Goal: Information Seeking & Learning: Learn about a topic

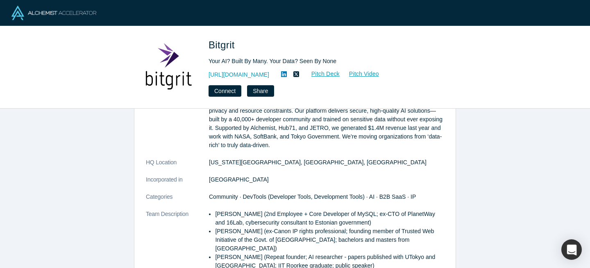
scroll to position [52, 0]
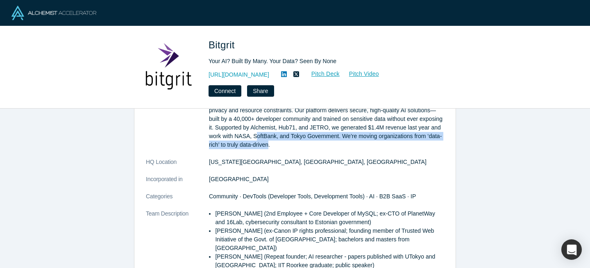
drag, startPoint x: 282, startPoint y: 136, endPoint x: 300, endPoint y: 149, distance: 22.3
click at [299, 149] on p "Mission-critical organizations are drowning in data but starved for actionable …" at bounding box center [326, 124] width 235 height 52
click at [303, 150] on dl "Description Mission-critical organizations are drowning in data but starved for…" at bounding box center [295, 235] width 298 height 275
drag, startPoint x: 302, startPoint y: 145, endPoint x: 263, endPoint y: 134, distance: 41.0
click at [263, 134] on p "Mission-critical organizations are drowning in data but starved for actionable …" at bounding box center [326, 124] width 235 height 52
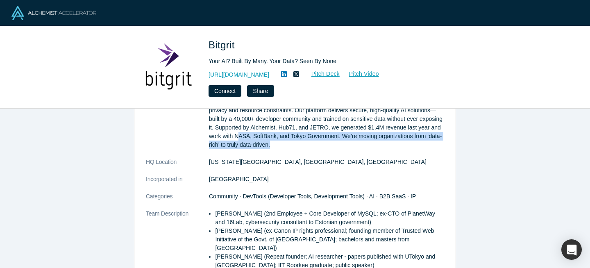
click at [263, 134] on p "Mission-critical organizations are drowning in data but starved for actionable …" at bounding box center [326, 124] width 235 height 52
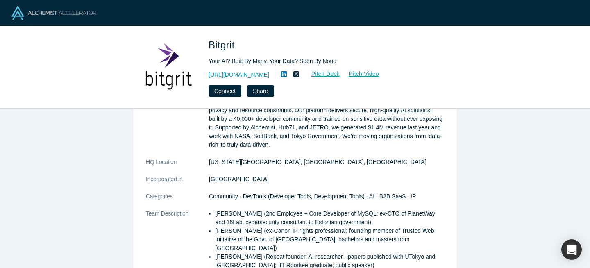
drag, startPoint x: 259, startPoint y: 74, endPoint x: 205, endPoint y: 73, distance: 54.5
click at [205, 73] on div "Bitgrit Your AI? Built By Many. Your Data? Seen By None [URL][DOMAIN_NAME] Pitc…" at bounding box center [295, 67] width 322 height 59
copy link "[URL][DOMAIN_NAME]"
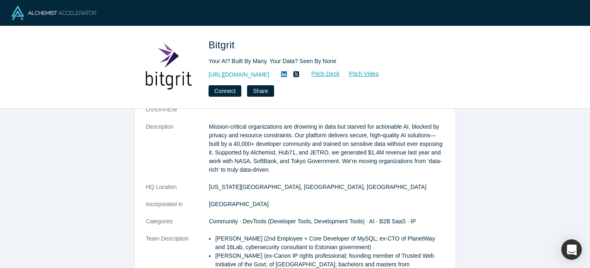
scroll to position [0, 0]
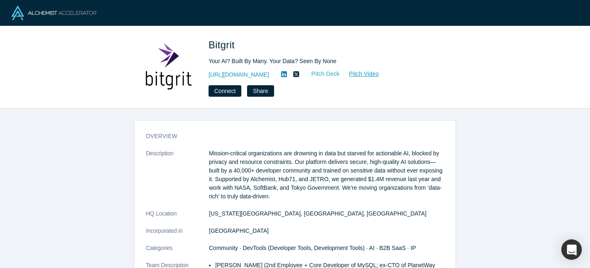
click at [313, 73] on link "Pitch Deck" at bounding box center [321, 73] width 38 height 9
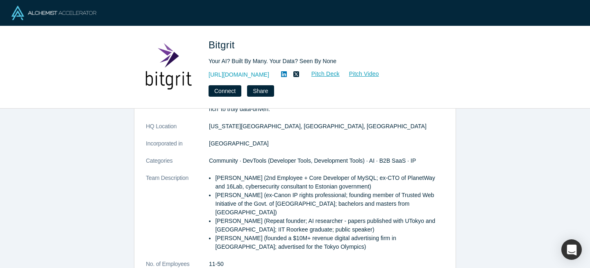
scroll to position [93, 0]
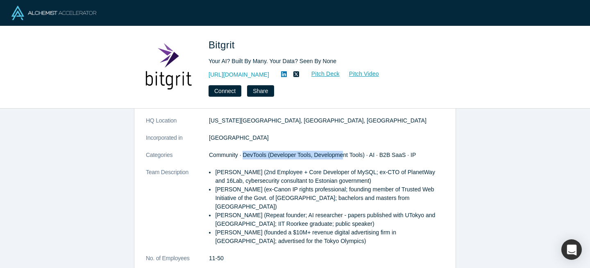
drag, startPoint x: 245, startPoint y: 153, endPoint x: 343, endPoint y: 154, distance: 98.3
click at [343, 154] on span "Community · DevTools (Developer Tools, Development Tools) · AI · B2B SaaS · IP" at bounding box center [312, 155] width 207 height 7
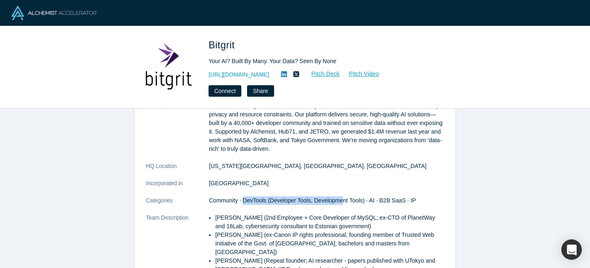
scroll to position [44, 0]
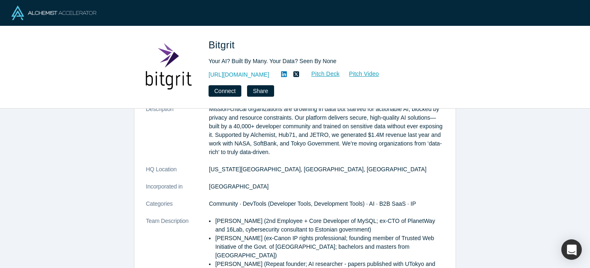
click at [306, 152] on p "Mission-critical organizations are drowning in data but starved for actionable …" at bounding box center [326, 131] width 235 height 52
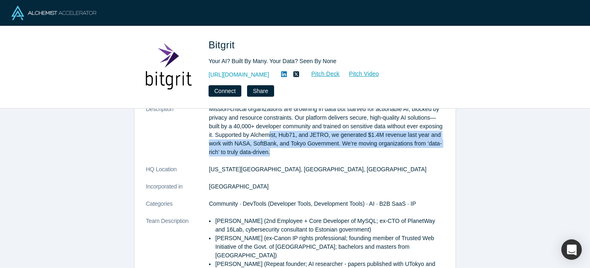
drag, startPoint x: 311, startPoint y: 152, endPoint x: 289, endPoint y: 130, distance: 31.0
click at [290, 131] on p "Mission-critical organizations are drowning in data but starved for actionable …" at bounding box center [326, 131] width 235 height 52
click at [293, 147] on p "Mission-critical organizations are drowning in data but starved for actionable …" at bounding box center [326, 131] width 235 height 52
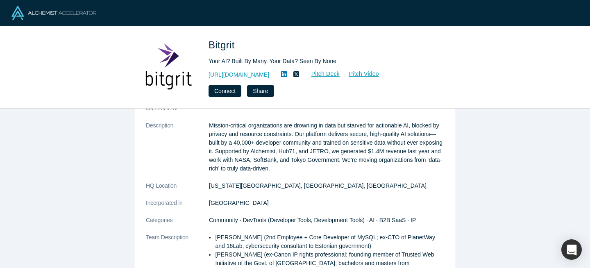
scroll to position [23, 0]
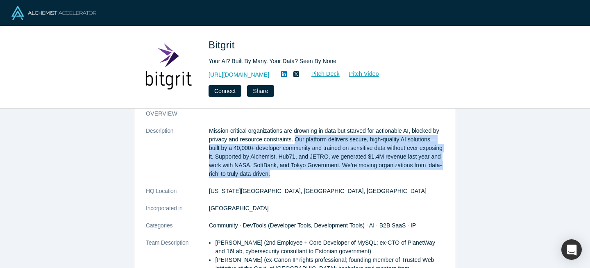
drag, startPoint x: 295, startPoint y: 139, endPoint x: 305, endPoint y: 172, distance: 34.9
click at [305, 172] on p "Mission-critical organizations are drowning in data but starved for actionable …" at bounding box center [326, 153] width 235 height 52
drag, startPoint x: 307, startPoint y: 172, endPoint x: 293, endPoint y: 141, distance: 35.2
click at [293, 141] on p "Mission-critical organizations are drowning in data but starved for actionable …" at bounding box center [326, 153] width 235 height 52
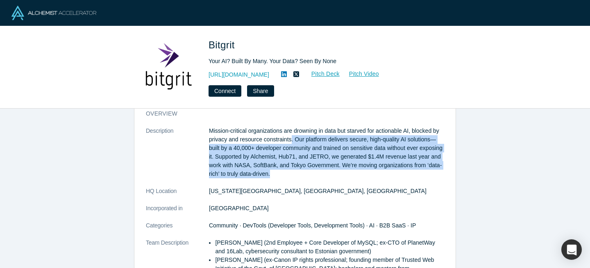
click at [293, 141] on p "Mission-critical organizations are drowning in data but starved for actionable …" at bounding box center [326, 153] width 235 height 52
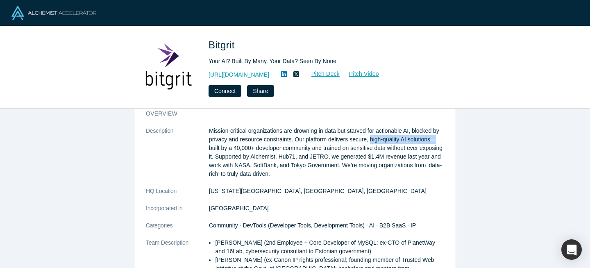
drag, startPoint x: 372, startPoint y: 141, endPoint x: 438, endPoint y: 140, distance: 65.2
click at [438, 140] on p "Mission-critical organizations are drowning in data but starved for actionable …" at bounding box center [326, 153] width 235 height 52
click at [247, 160] on p "Mission-critical organizations are drowning in data but starved for actionable …" at bounding box center [326, 153] width 235 height 52
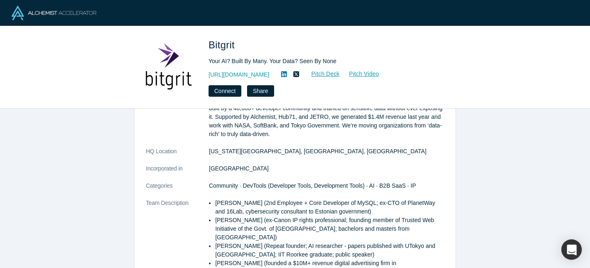
scroll to position [71, 0]
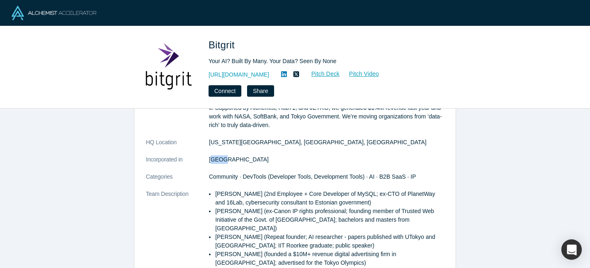
drag, startPoint x: 211, startPoint y: 159, endPoint x: 233, endPoint y: 158, distance: 22.1
click at [233, 158] on dd "[GEOGRAPHIC_DATA]" at bounding box center [326, 159] width 235 height 9
drag, startPoint x: 218, startPoint y: 143, endPoint x: 270, endPoint y: 144, distance: 51.6
click at [269, 144] on dd "[US_STATE][GEOGRAPHIC_DATA], [GEOGRAPHIC_DATA], [GEOGRAPHIC_DATA]" at bounding box center [326, 142] width 235 height 9
click at [266, 157] on dd "[GEOGRAPHIC_DATA]" at bounding box center [326, 159] width 235 height 9
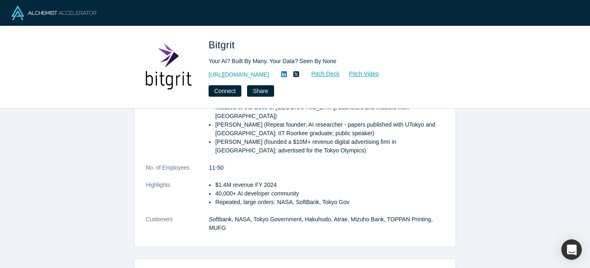
scroll to position [195, 0]
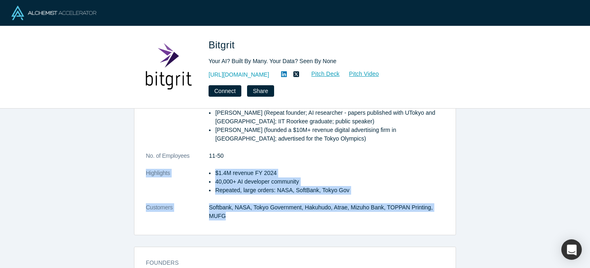
drag, startPoint x: 262, startPoint y: 212, endPoint x: 229, endPoint y: 163, distance: 59.0
click at [229, 163] on dl "Description Mission-critical organizations are drowning in data but starved for…" at bounding box center [295, 91] width 298 height 275
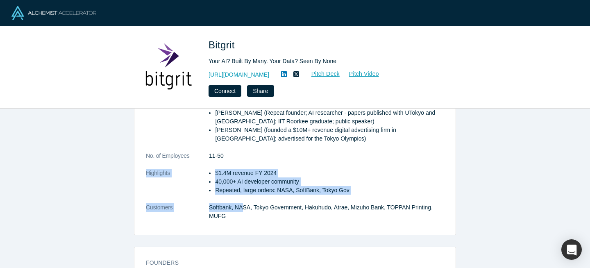
drag, startPoint x: 216, startPoint y: 164, endPoint x: 245, endPoint y: 211, distance: 55.0
click at [245, 211] on dl "Description Mission-critical organizations are drowning in data but starved for…" at bounding box center [295, 91] width 298 height 275
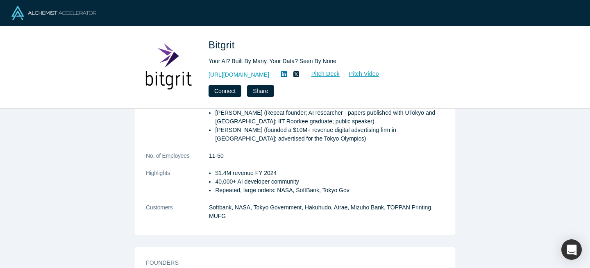
click at [256, 211] on dd "Softbank, NASA, Tokyo Government, Hakuhudo, Atrae, Mizuho Bank, TOPPAN Printing…" at bounding box center [326, 211] width 235 height 17
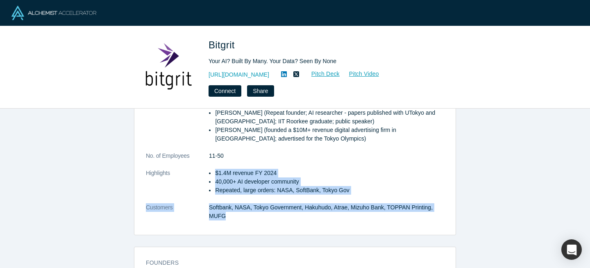
drag, startPoint x: 263, startPoint y: 213, endPoint x: 232, endPoint y: 173, distance: 50.7
click at [212, 172] on dl "Description Mission-critical organizations are drowning in data but starved for…" at bounding box center [295, 91] width 298 height 275
click at [238, 175] on p "$1.4M revenue FY 2024" at bounding box center [329, 173] width 229 height 9
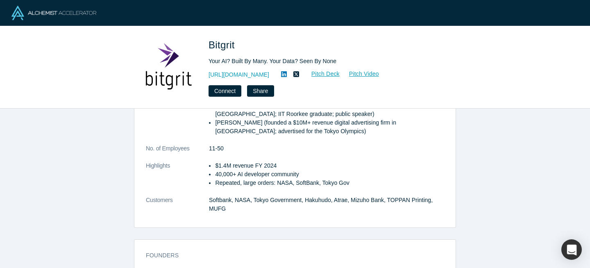
scroll to position [207, 0]
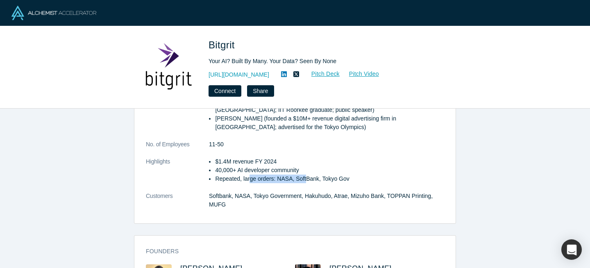
drag, startPoint x: 249, startPoint y: 177, endPoint x: 308, endPoint y: 177, distance: 59.0
click at [308, 177] on p "Repeated, large orders: NASA, SoftBank, Tokyo Gov" at bounding box center [329, 179] width 229 height 9
click at [252, 178] on p "Repeated, large orders: NASA, SoftBank, Tokyo Gov" at bounding box center [329, 179] width 229 height 9
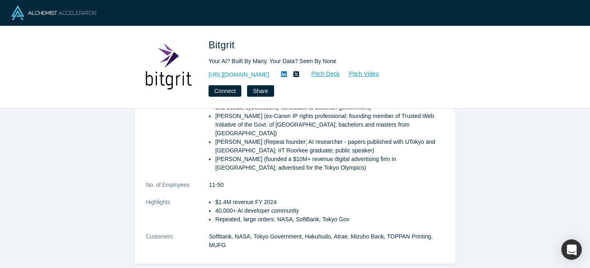
scroll to position [168, 0]
